Goal: Information Seeking & Learning: Learn about a topic

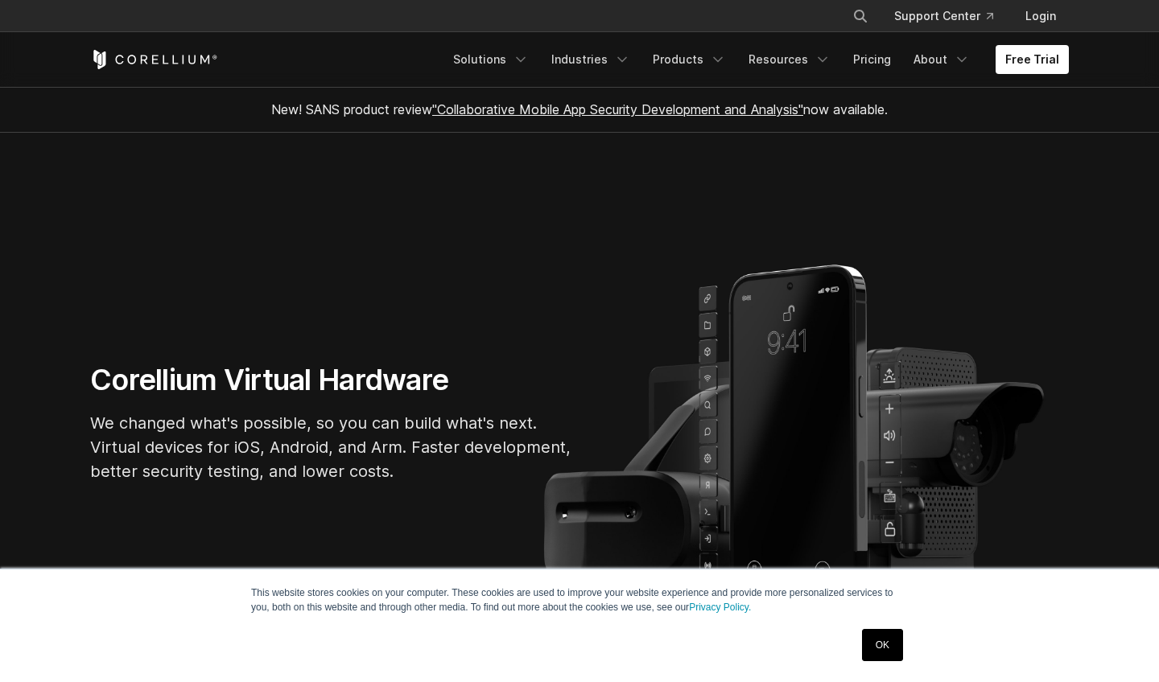
click at [868, 635] on link "OK" at bounding box center [882, 645] width 41 height 32
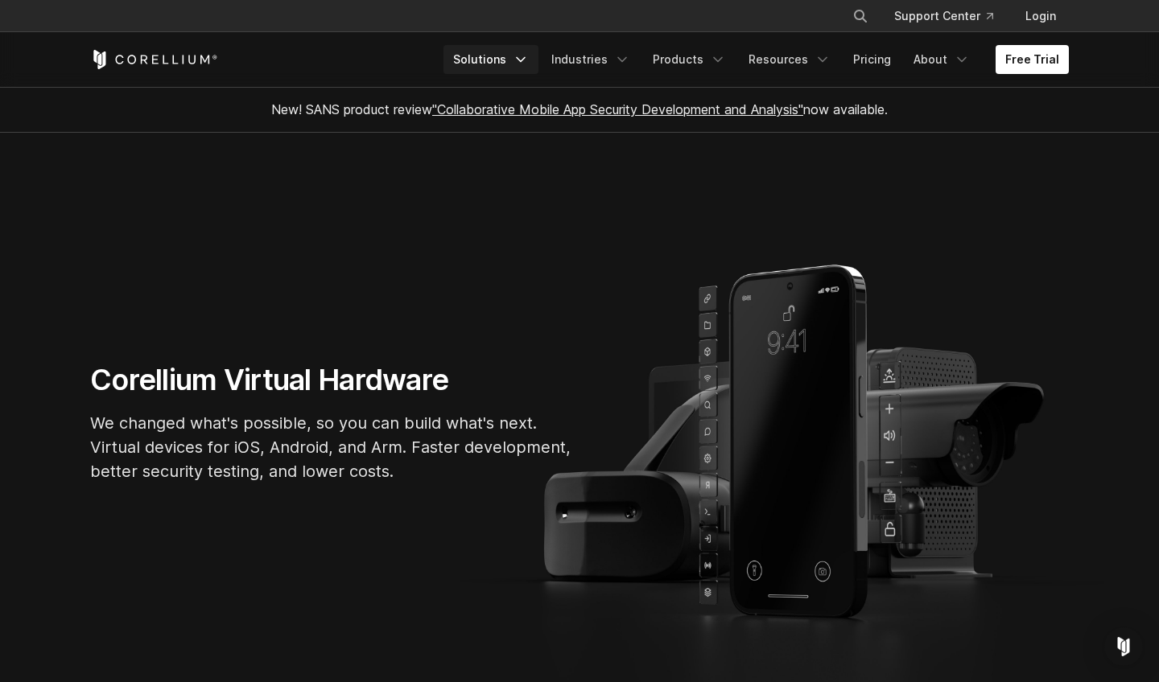
click at [517, 55] on link "Solutions" at bounding box center [490, 59] width 95 height 29
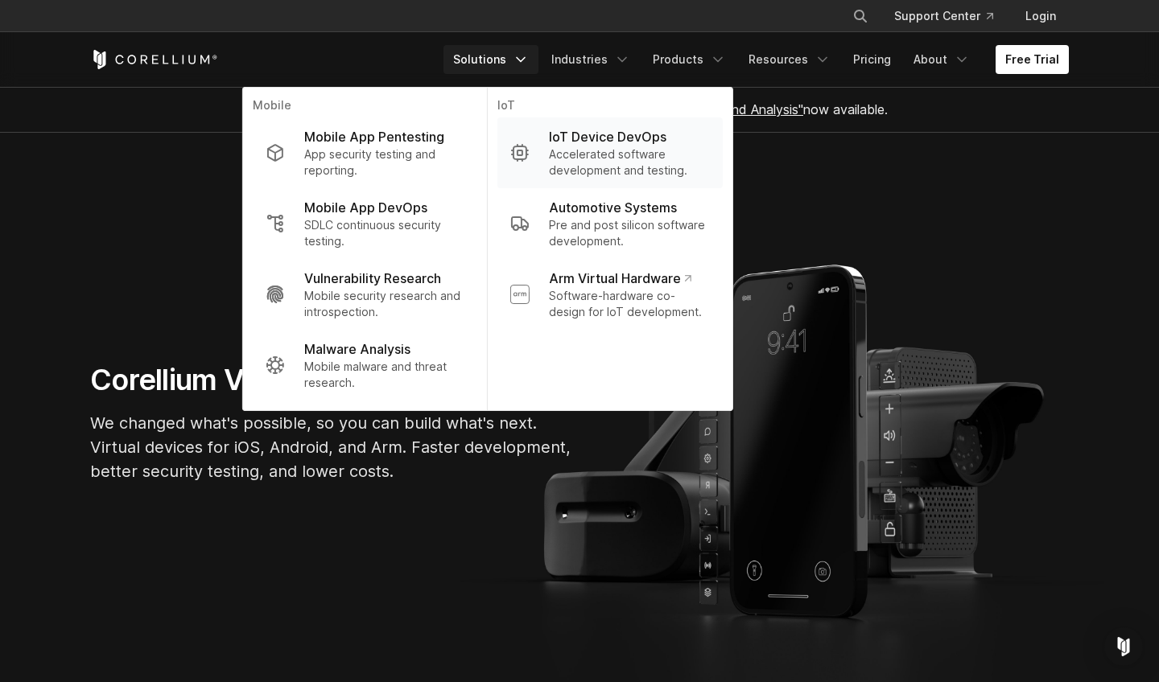
click at [547, 129] on link "IoT Device DevOps Accelerated software development and testing." at bounding box center [609, 152] width 225 height 71
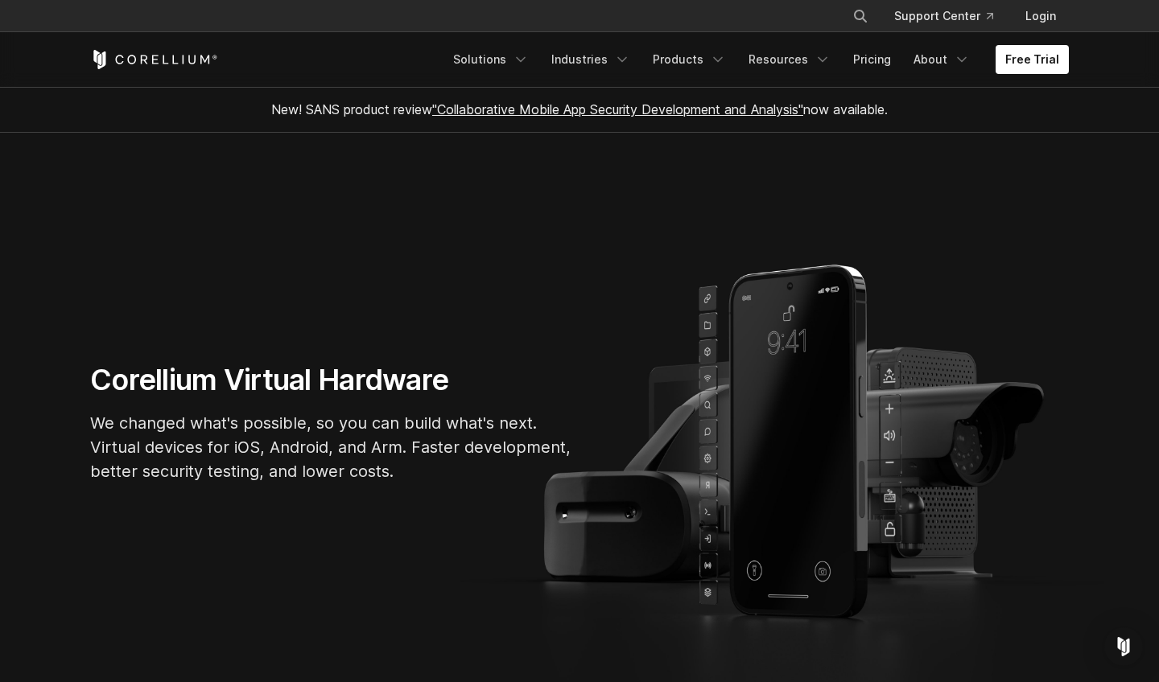
click at [111, 196] on section "Corellium Virtual Hardware We changed what's possible, so you can build what's …" at bounding box center [579, 430] width 1159 height 594
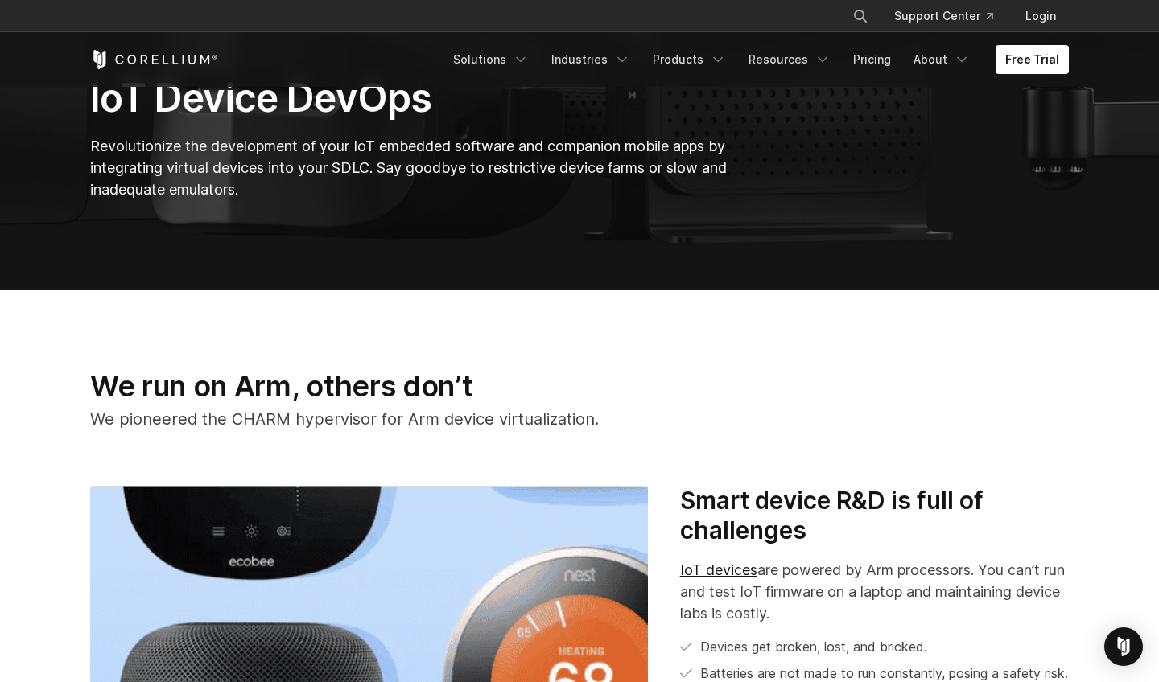
scroll to position [314, 0]
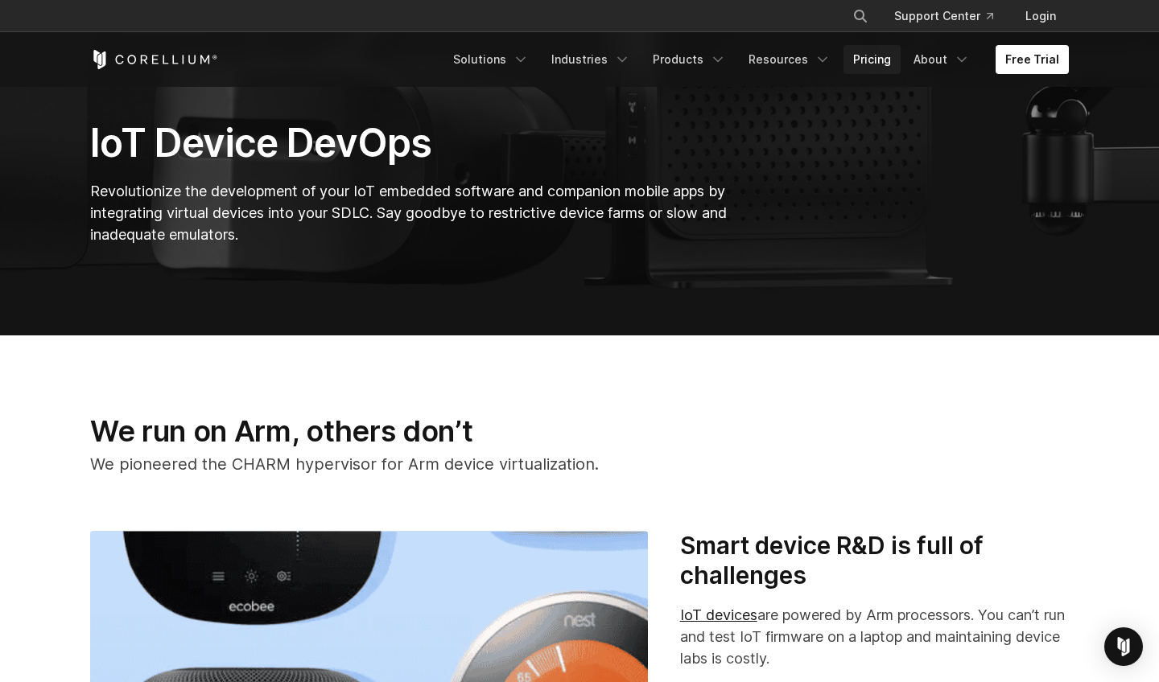
click at [884, 56] on link "Pricing" at bounding box center [871, 59] width 57 height 29
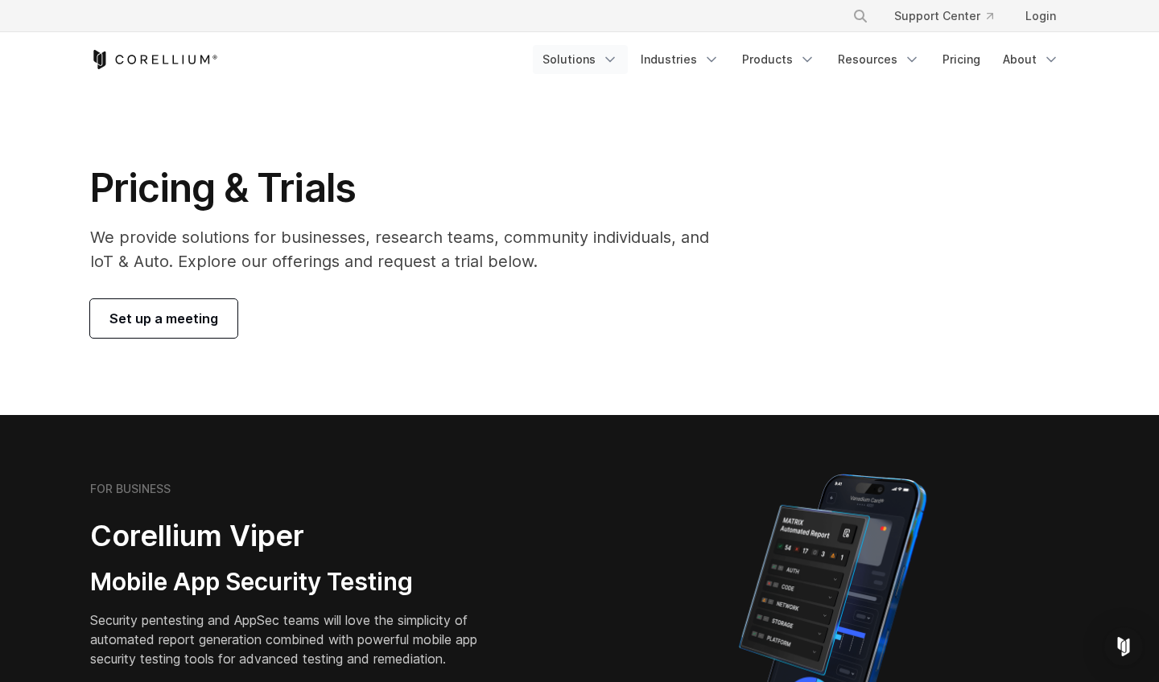
click at [583, 53] on link "Solutions" at bounding box center [580, 59] width 95 height 29
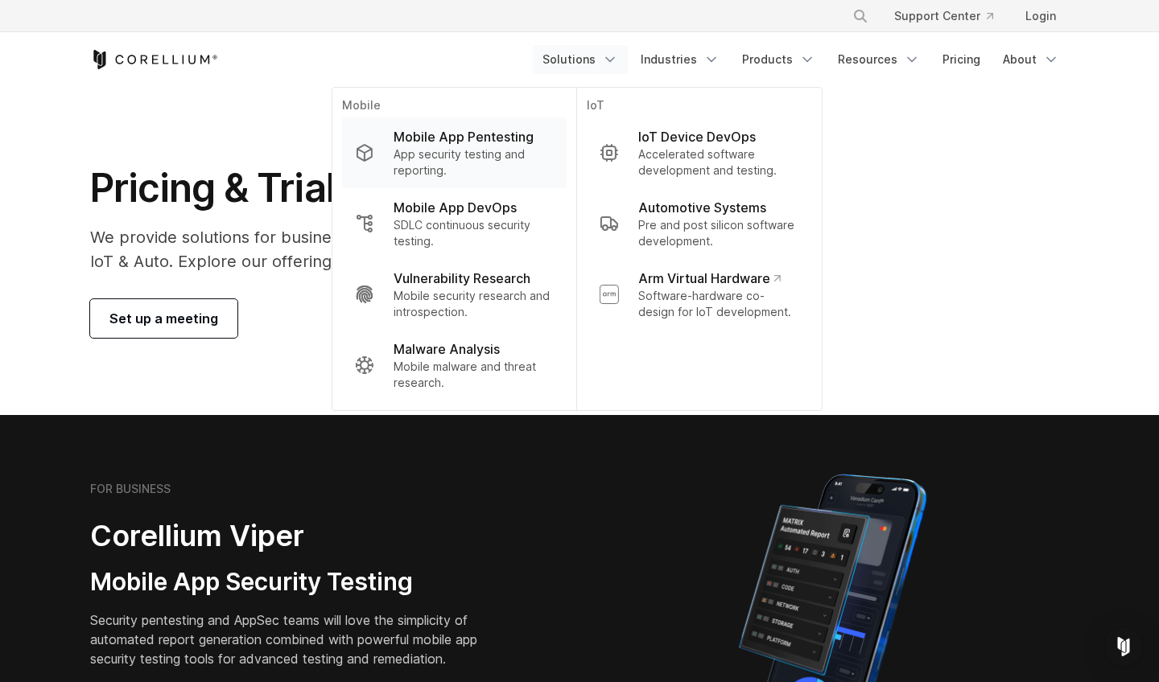
click at [527, 129] on p "Mobile App Pentesting" at bounding box center [464, 136] width 140 height 19
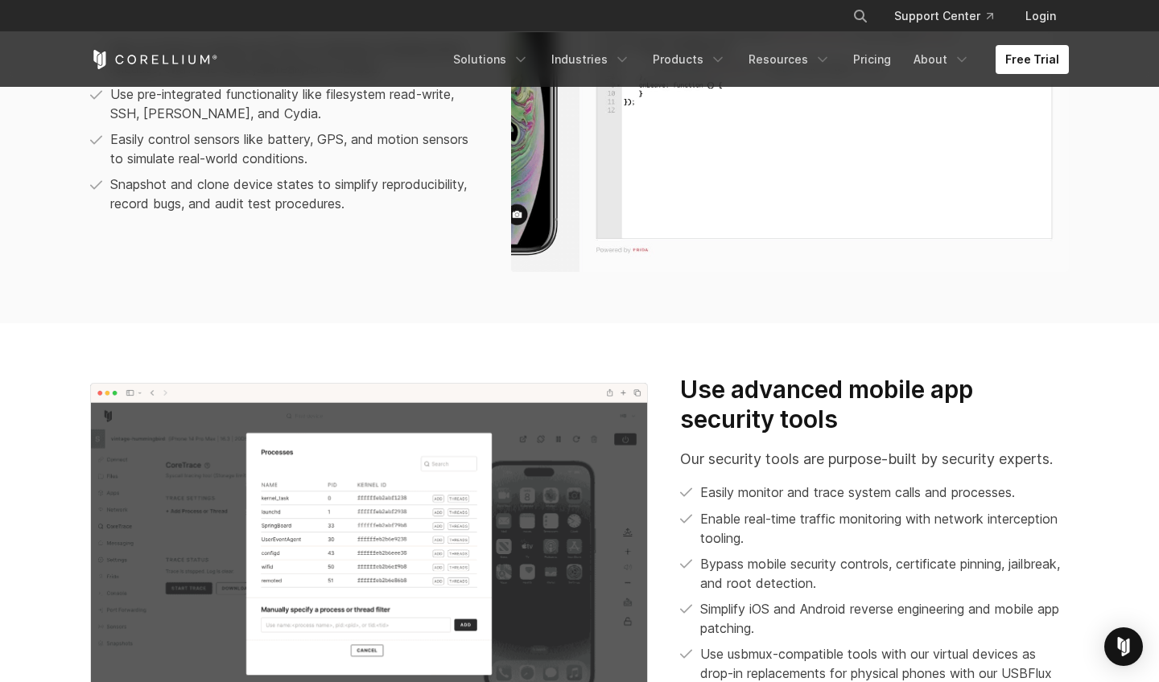
scroll to position [1391, 0]
